Goal: Transaction & Acquisition: Download file/media

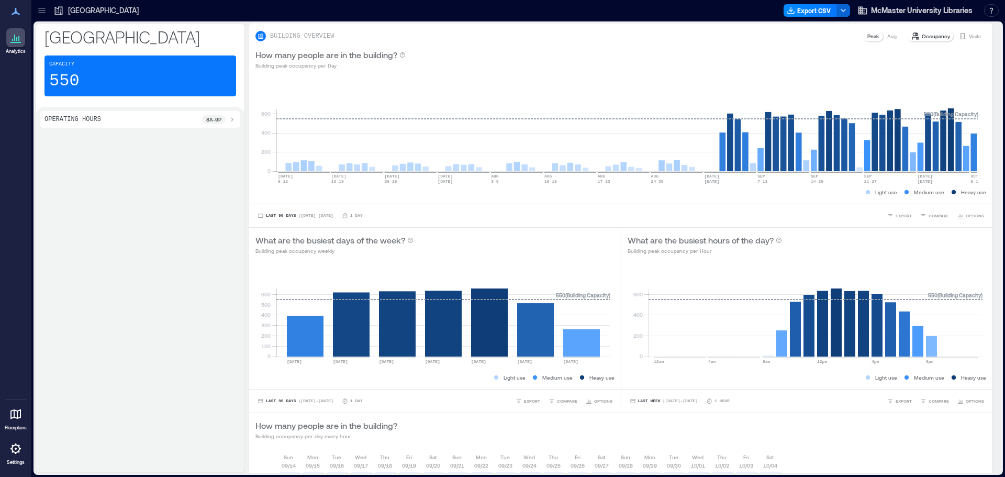
click at [103, 15] on p "[GEOGRAPHIC_DATA]" at bounding box center [103, 10] width 71 height 10
click at [26, 10] on div "Analytics" at bounding box center [16, 30] width 26 height 56
click at [45, 12] on icon at bounding box center [42, 10] width 10 height 10
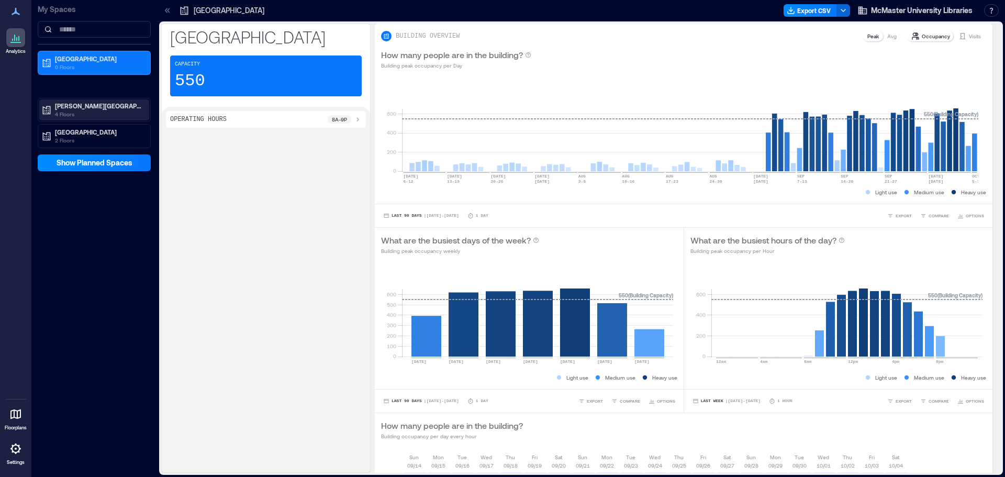
click at [73, 104] on p "[PERSON_NAME][GEOGRAPHIC_DATA]" at bounding box center [99, 106] width 88 height 8
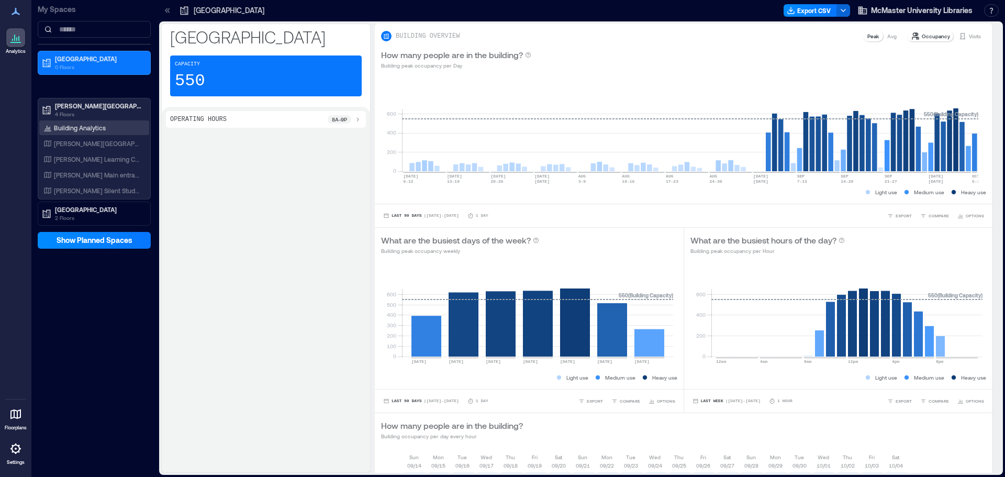
click at [91, 129] on p "Building Analytics" at bounding box center [80, 128] width 52 height 8
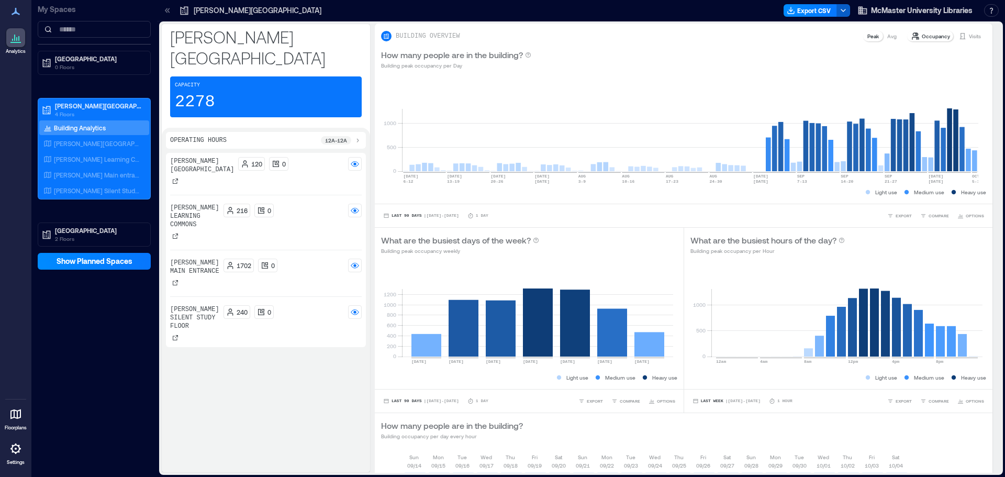
click at [843, 10] on icon "button" at bounding box center [843, 10] width 8 height 8
click at [813, 7] on button "Export CSV" at bounding box center [810, 10] width 53 height 13
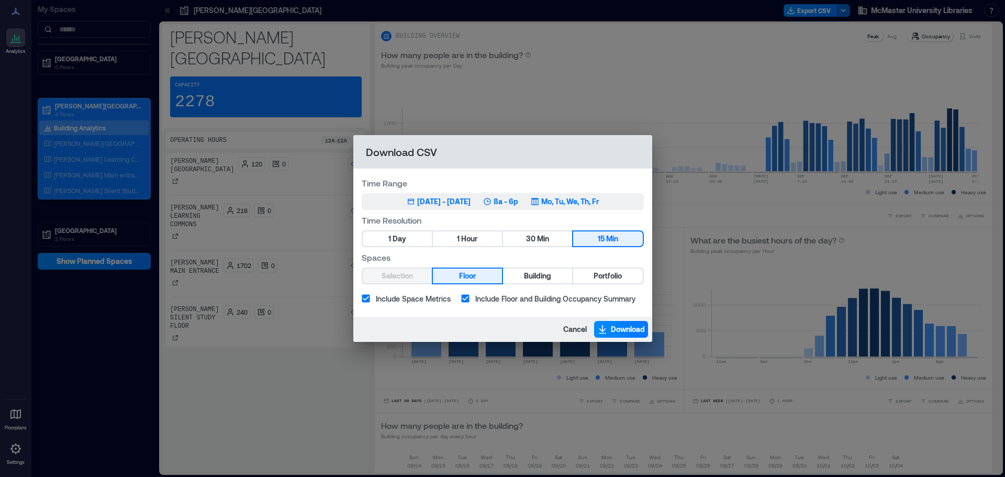
click at [471, 202] on div "[DATE] - [DATE]" at bounding box center [443, 201] width 53 height 10
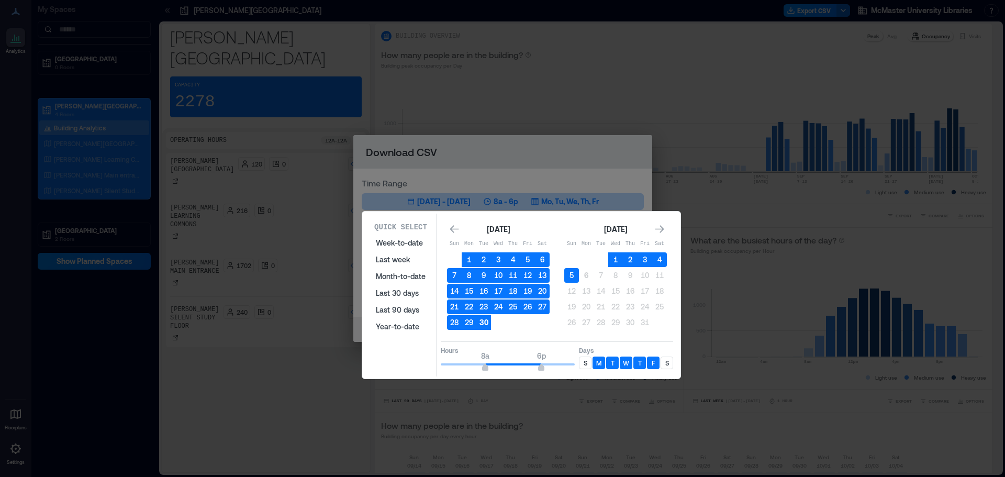
click at [484, 322] on button "30" at bounding box center [483, 322] width 15 height 15
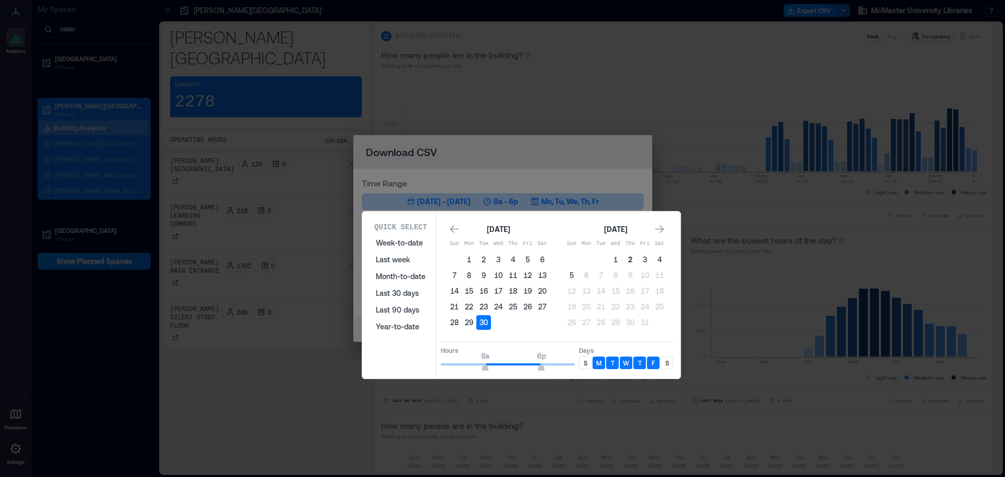
click at [630, 257] on button "2" at bounding box center [630, 259] width 15 height 15
type input "**"
drag, startPoint x: 543, startPoint y: 366, endPoint x: 581, endPoint y: 365, distance: 38.2
click at [580, 365] on div "Hours 8a 12a Days S M T W T F S" at bounding box center [557, 356] width 232 height 31
type input "*"
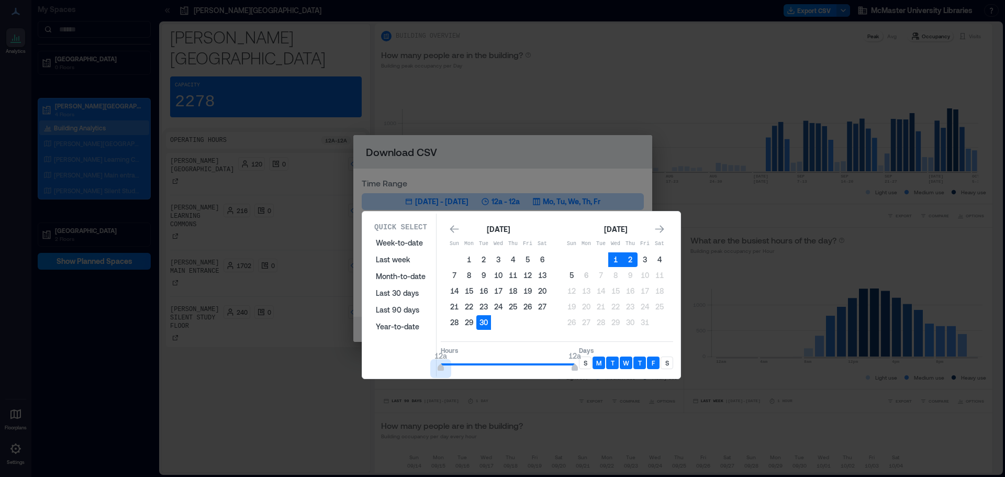
drag, startPoint x: 486, startPoint y: 368, endPoint x: 418, endPoint y: 369, distance: 67.5
click at [418, 369] on div "Quick Select Week-to-date Last week Month-to-date Last 30 days Last 90 days Yea…" at bounding box center [521, 295] width 312 height 163
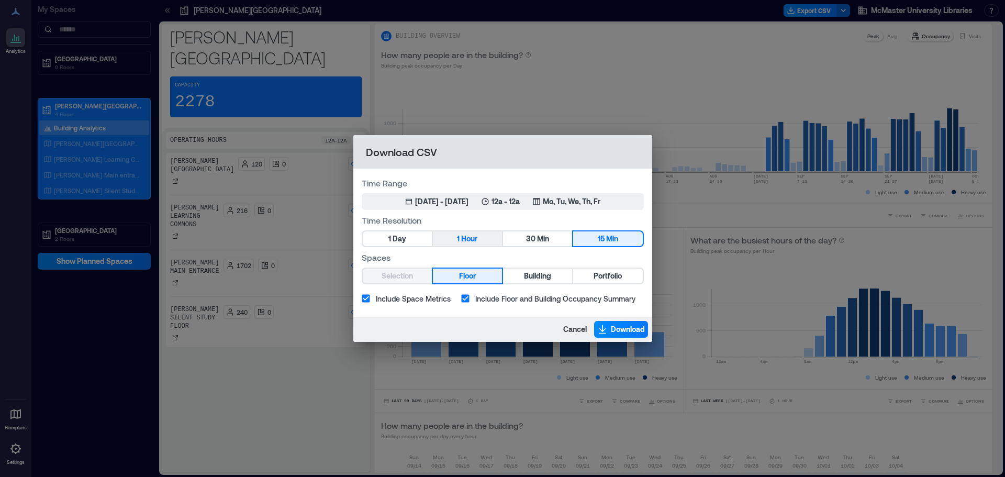
click at [481, 237] on button "1 Hour" at bounding box center [467, 238] width 69 height 15
click at [526, 279] on span "Building" at bounding box center [537, 276] width 27 height 13
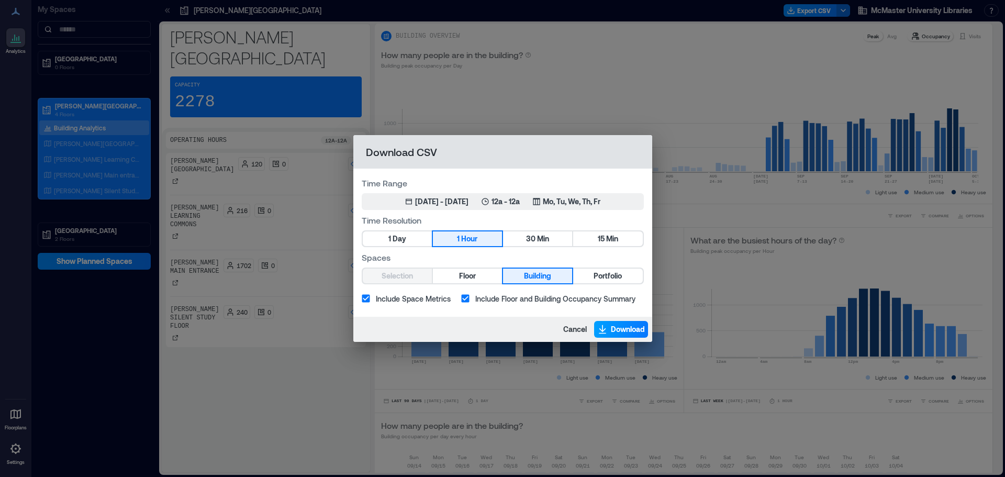
click at [624, 328] on span "Download" at bounding box center [628, 329] width 34 height 10
